Goal: Task Accomplishment & Management: Manage account settings

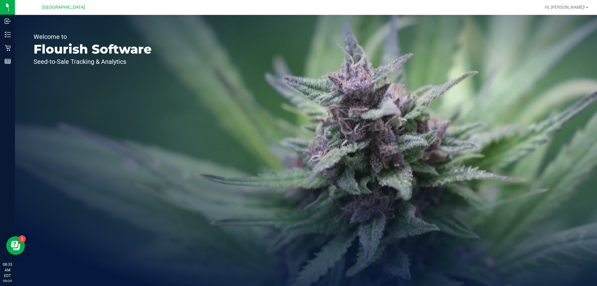
click at [587, 3] on div "Hi, [PERSON_NAME]!" at bounding box center [566, 7] width 49 height 11
click at [585, 7] on span "Hi, [PERSON_NAME]!" at bounding box center [565, 7] width 40 height 5
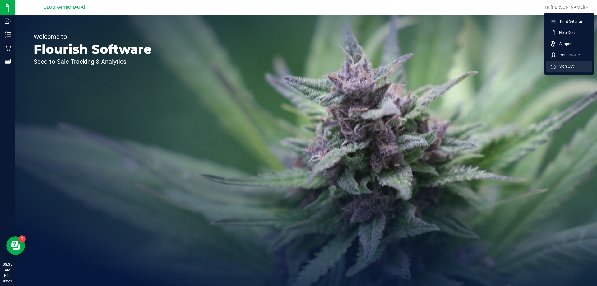
click at [566, 66] on span "Sign Out" at bounding box center [565, 66] width 18 height 6
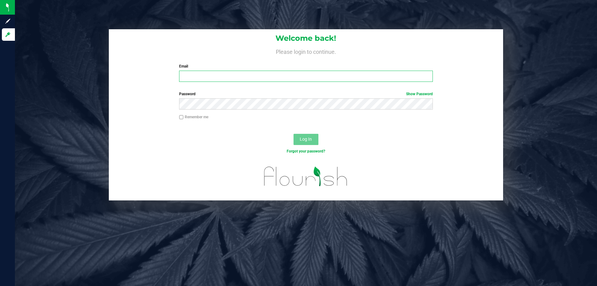
click at [322, 76] on input "Email" at bounding box center [305, 76] width 253 height 11
type input "[EMAIL_ADDRESS][DOMAIN_NAME]"
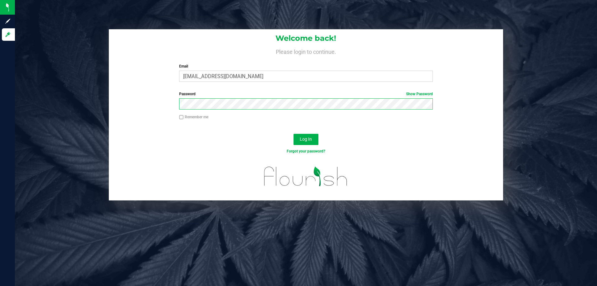
click at [294, 134] on button "Log In" at bounding box center [306, 139] width 25 height 11
